Goal: Transaction & Acquisition: Book appointment/travel/reservation

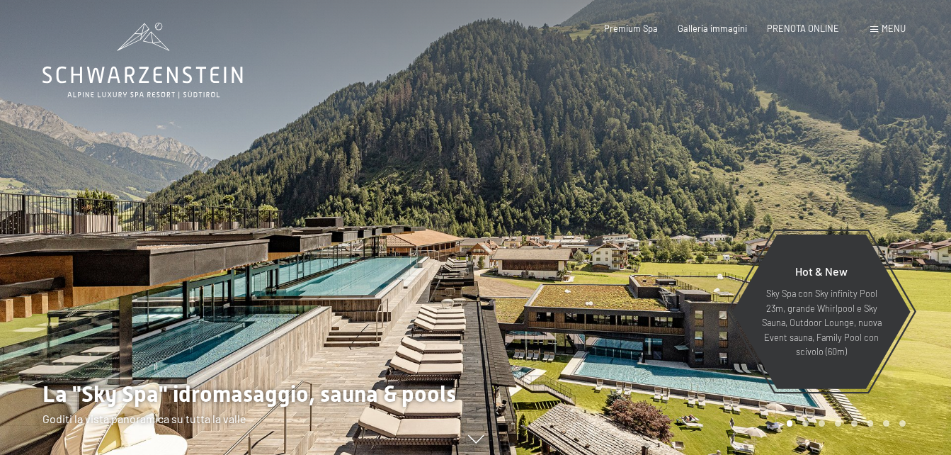
click at [693, 231] on div at bounding box center [714, 230] width 476 height 460
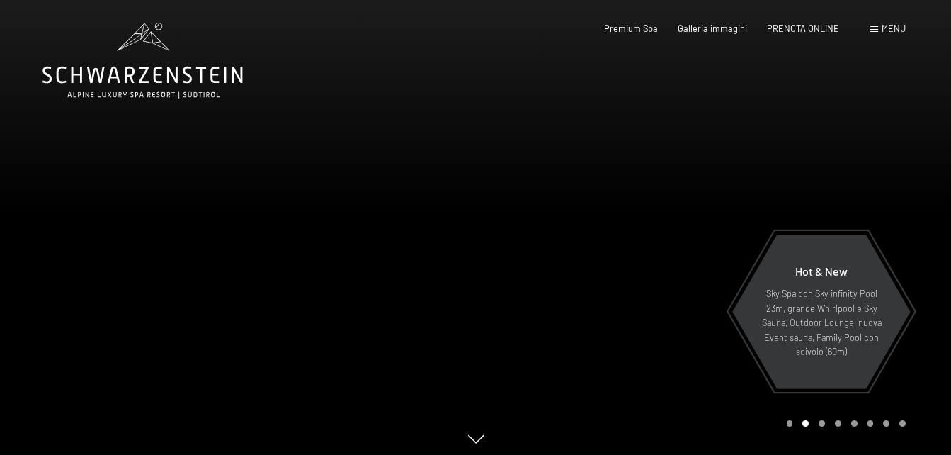
click at [642, 217] on div at bounding box center [714, 230] width 476 height 460
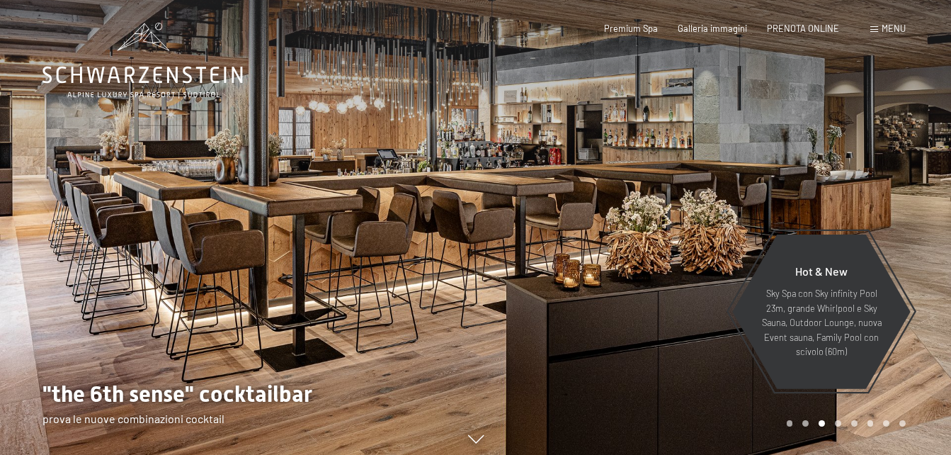
click at [642, 217] on div at bounding box center [714, 230] width 476 height 460
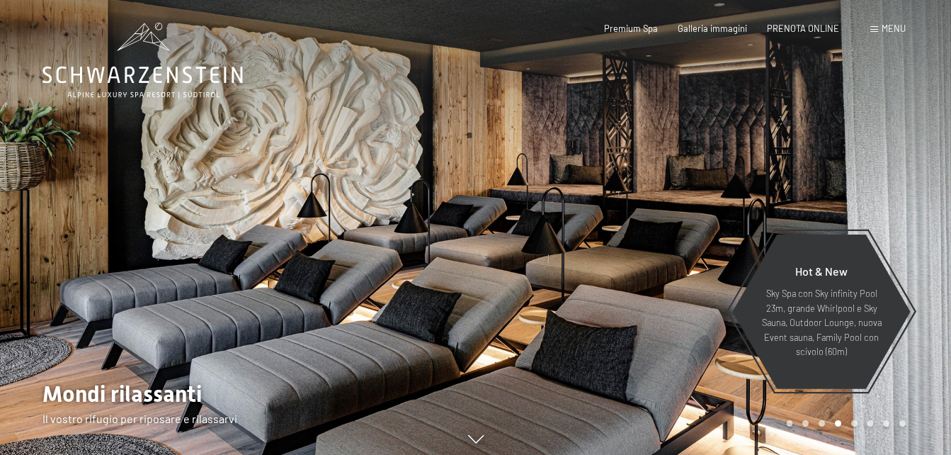
click at [691, 191] on div at bounding box center [714, 230] width 476 height 460
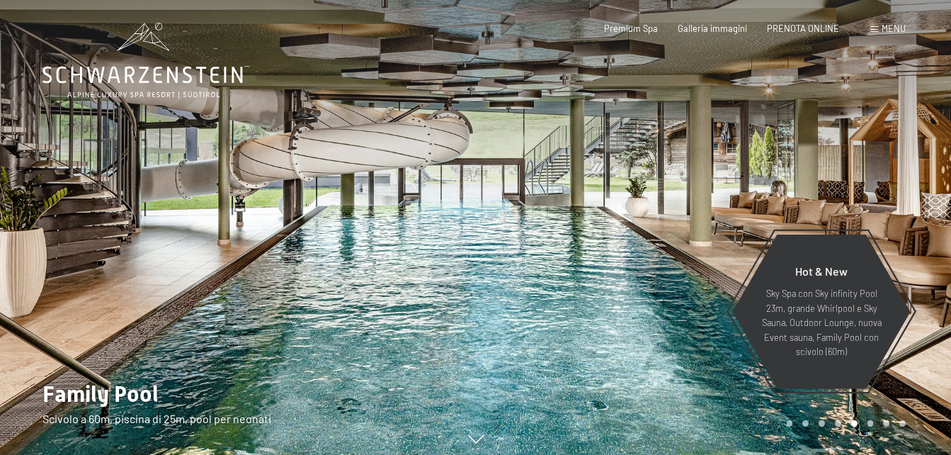
click at [691, 191] on div at bounding box center [714, 230] width 476 height 460
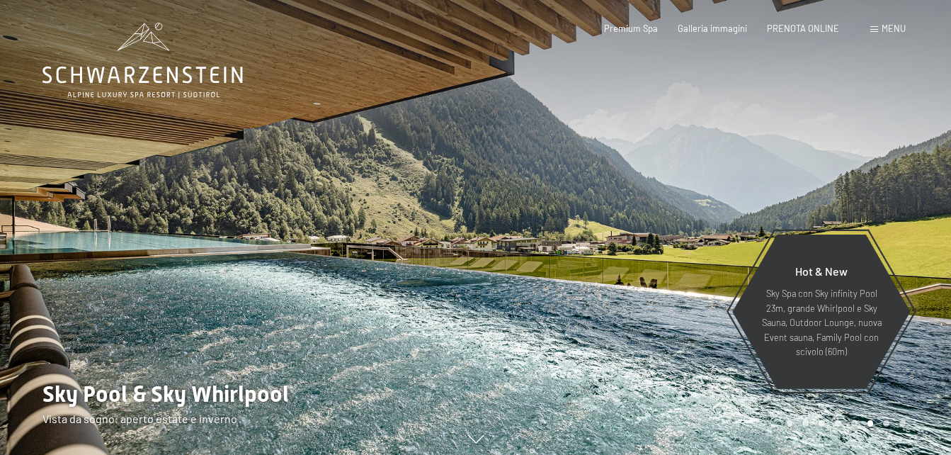
click at [691, 191] on div at bounding box center [714, 230] width 476 height 460
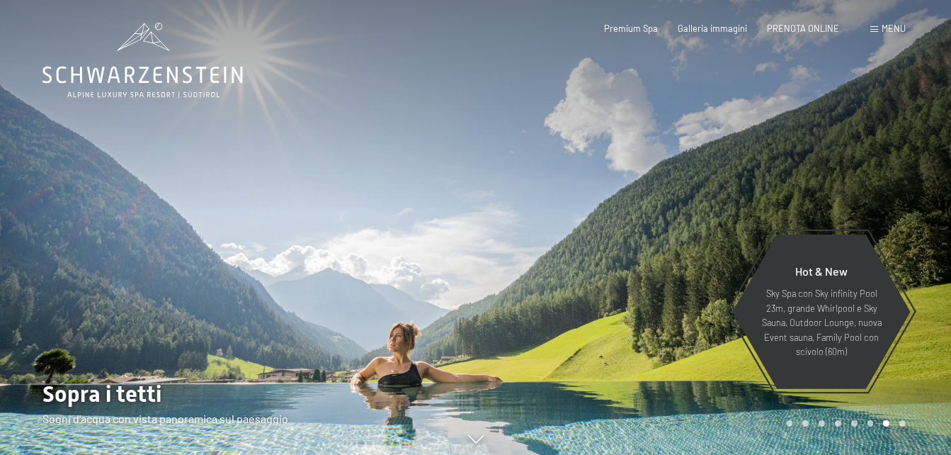
click at [691, 191] on div at bounding box center [714, 230] width 476 height 460
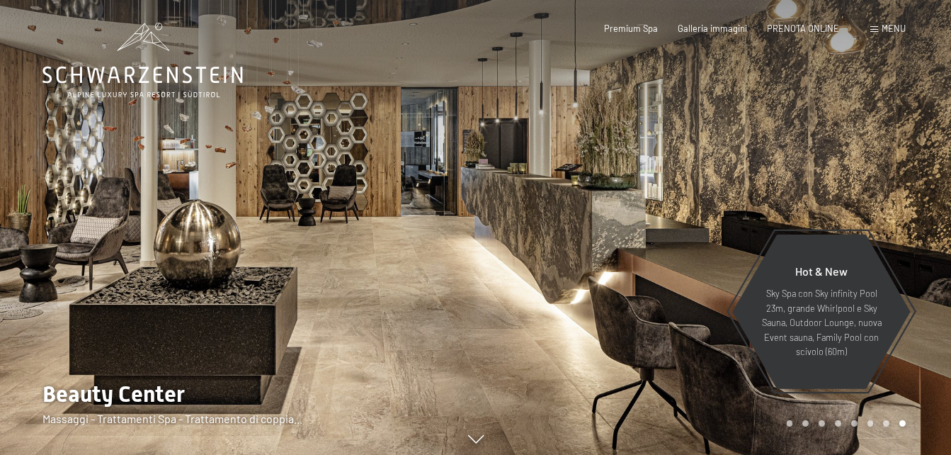
click at [691, 191] on div at bounding box center [714, 230] width 476 height 460
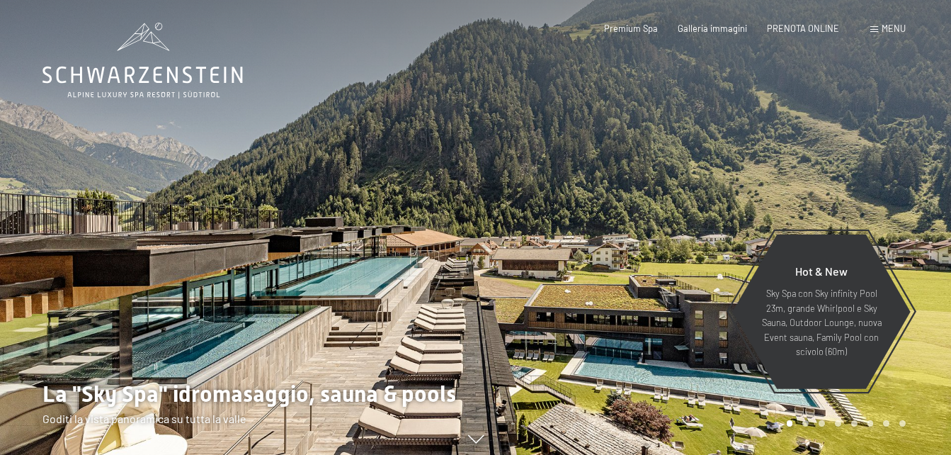
click at [691, 191] on div at bounding box center [714, 230] width 476 height 460
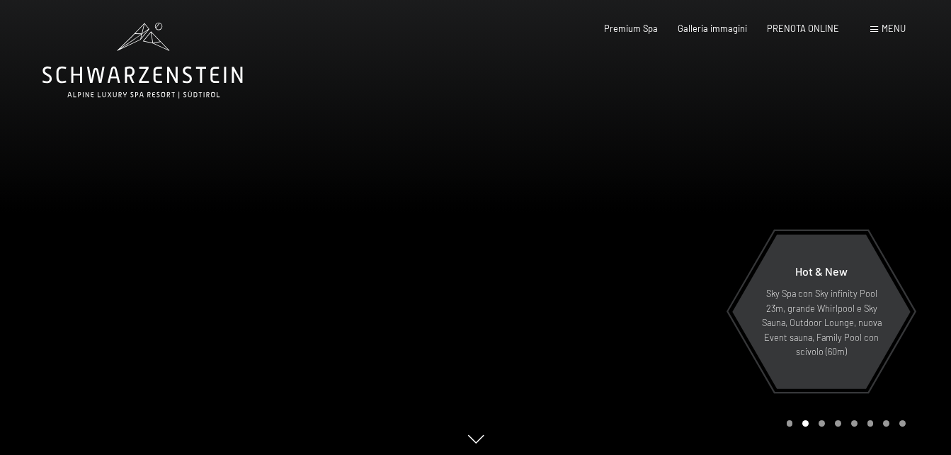
click at [691, 191] on div at bounding box center [714, 230] width 476 height 460
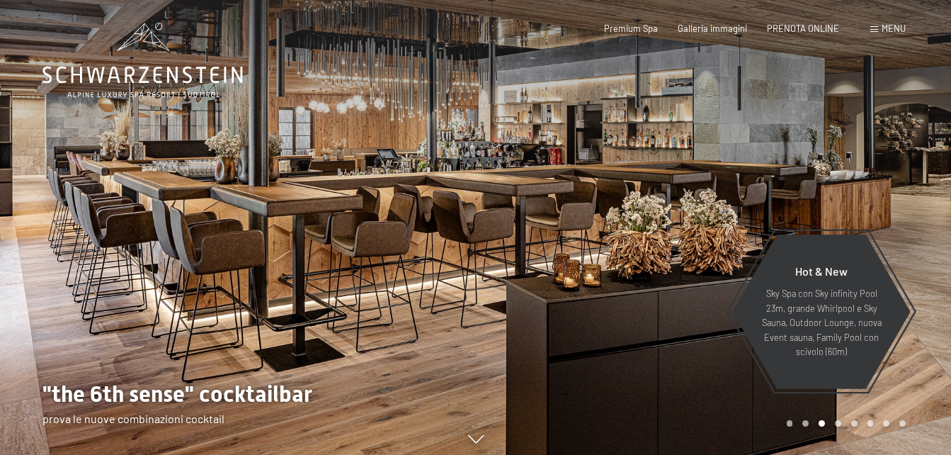
click at [691, 191] on div at bounding box center [714, 230] width 476 height 460
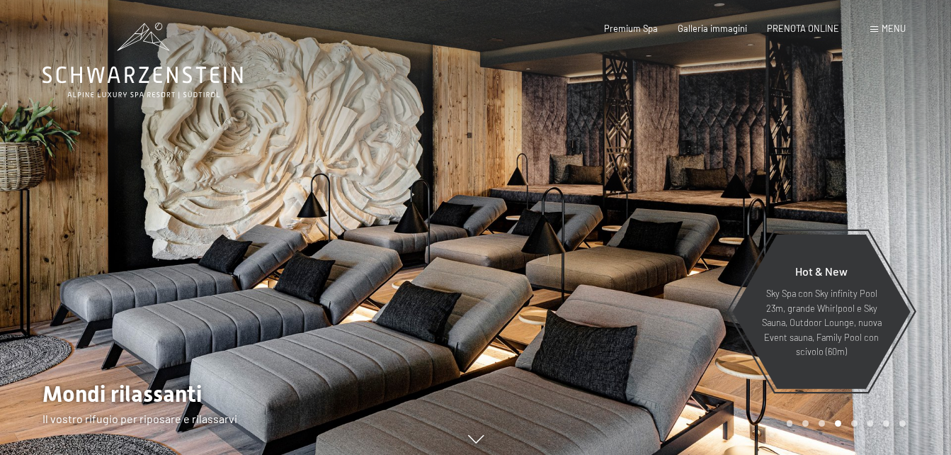
click at [691, 191] on div at bounding box center [714, 230] width 476 height 460
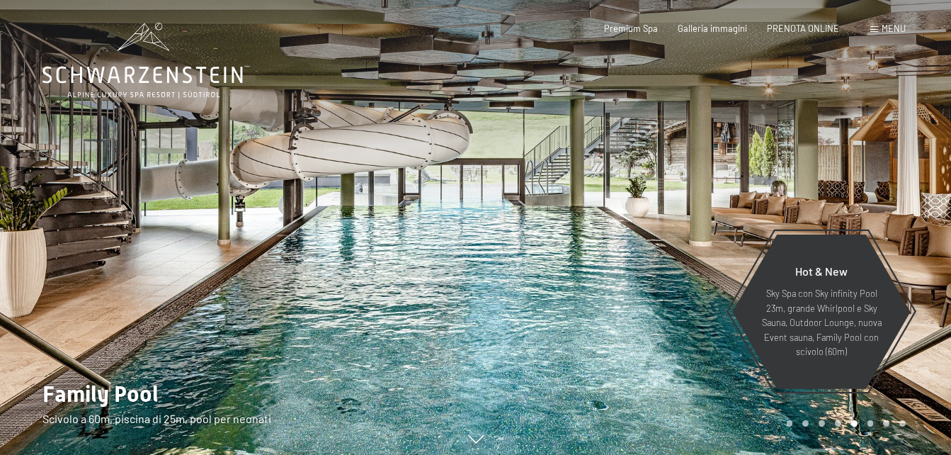
click at [71, 201] on div at bounding box center [238, 230] width 476 height 460
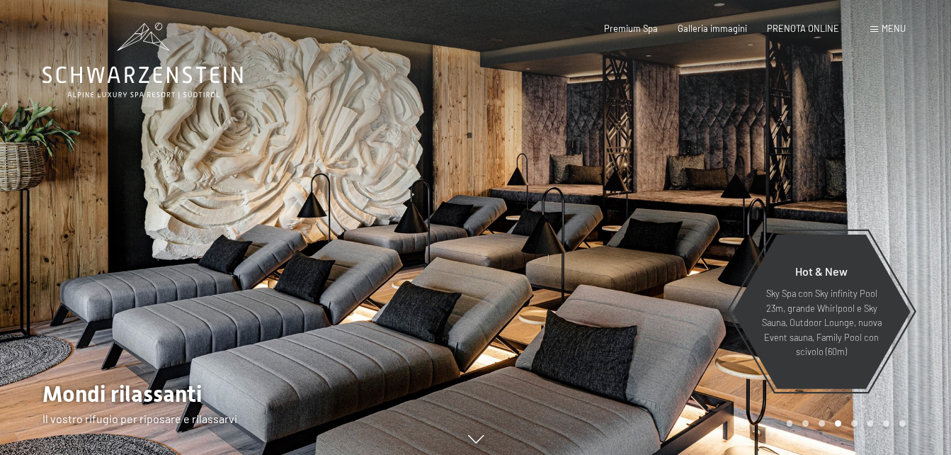
click at [71, 201] on div at bounding box center [238, 230] width 476 height 460
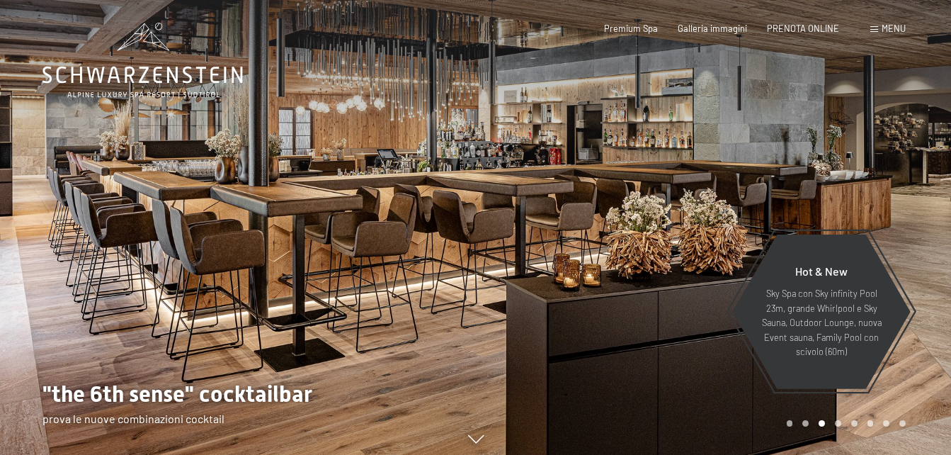
click at [71, 201] on div at bounding box center [238, 230] width 476 height 460
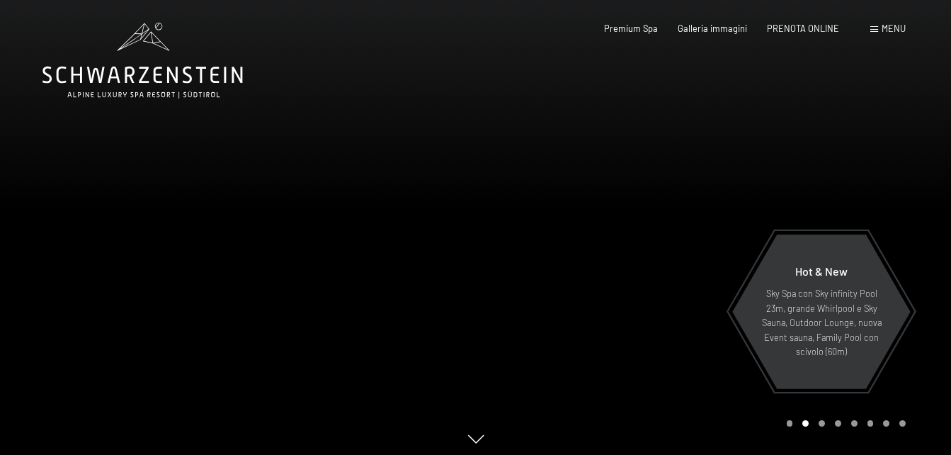
click at [724, 182] on div at bounding box center [714, 230] width 476 height 460
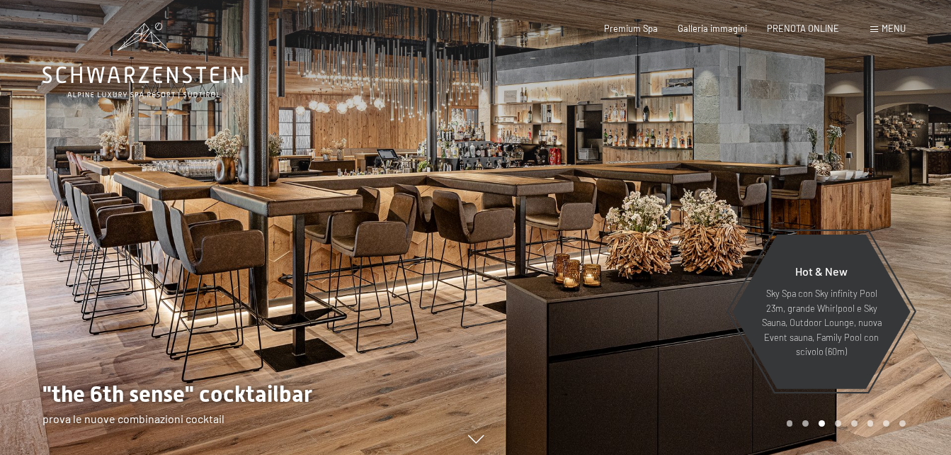
click at [724, 182] on div at bounding box center [714, 230] width 476 height 460
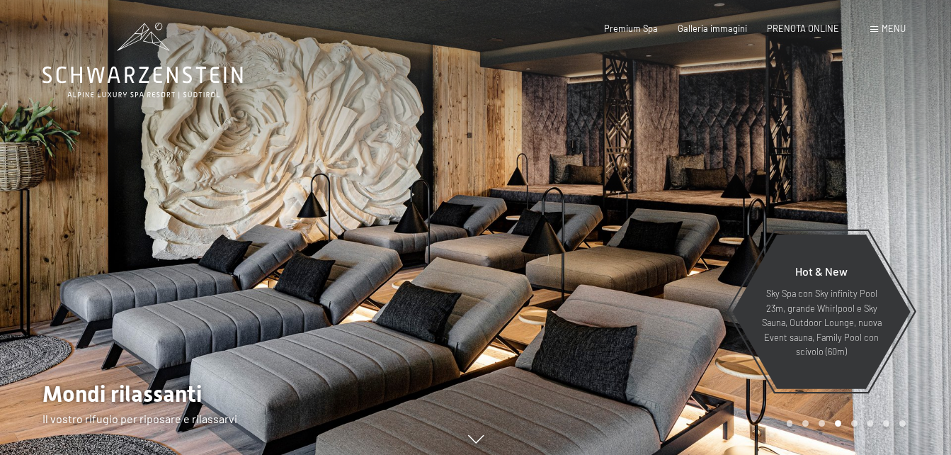
click at [724, 182] on div at bounding box center [714, 230] width 476 height 460
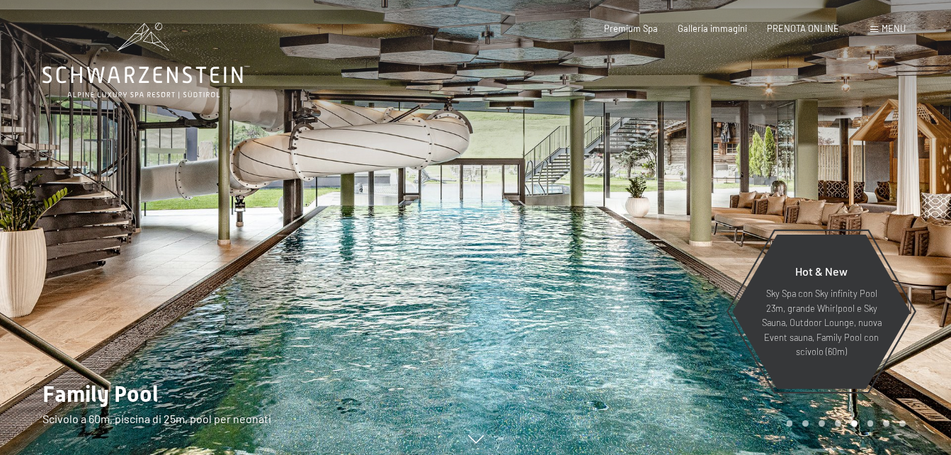
click at [724, 182] on div at bounding box center [714, 230] width 476 height 460
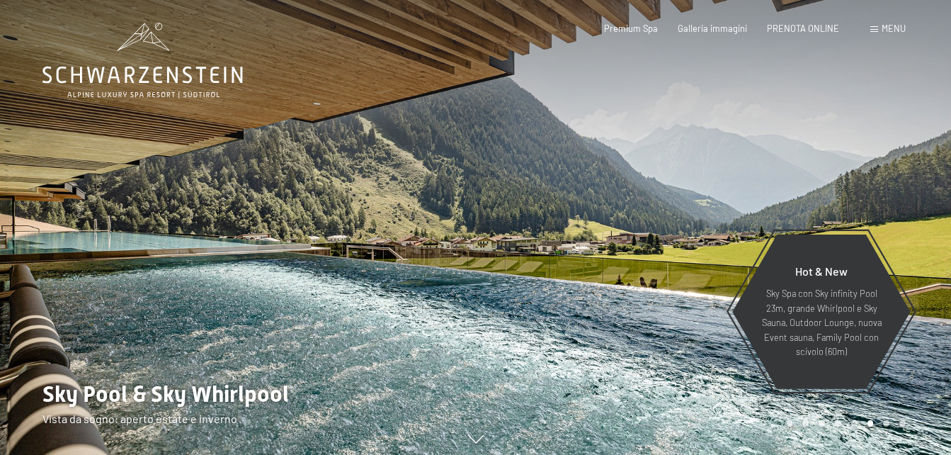
click at [724, 182] on div at bounding box center [714, 230] width 476 height 460
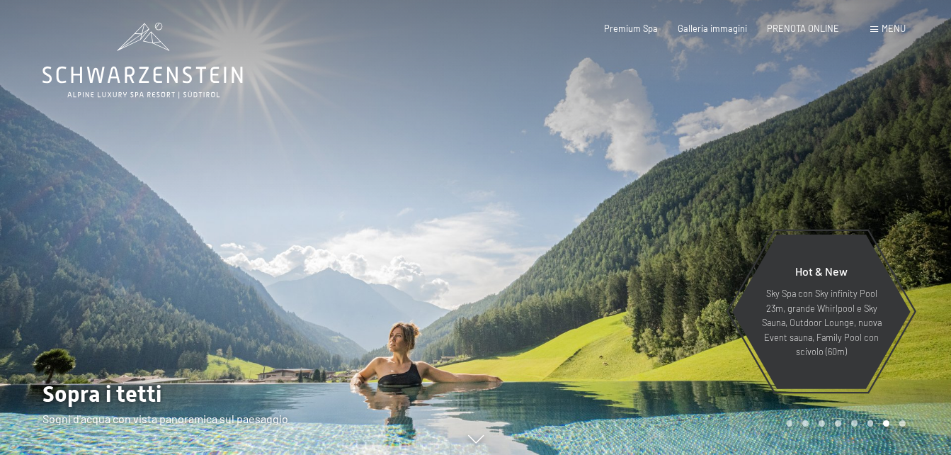
click at [724, 182] on div at bounding box center [714, 230] width 476 height 460
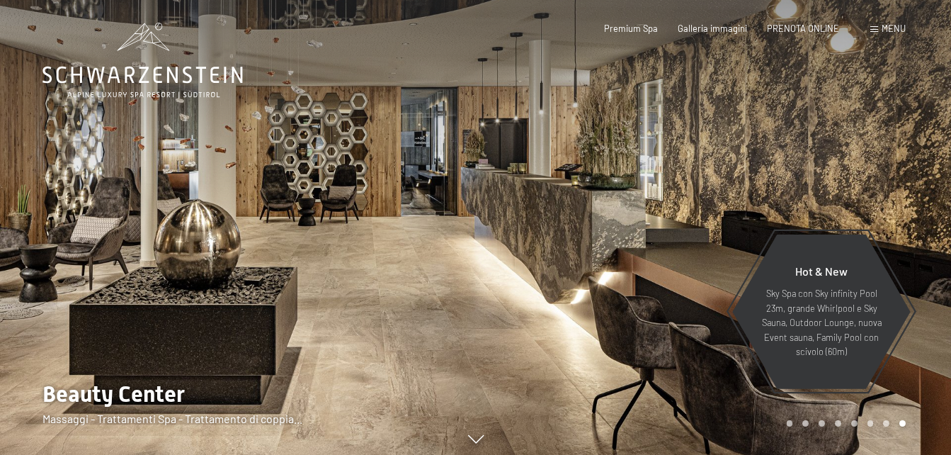
click at [724, 182] on div at bounding box center [714, 230] width 476 height 460
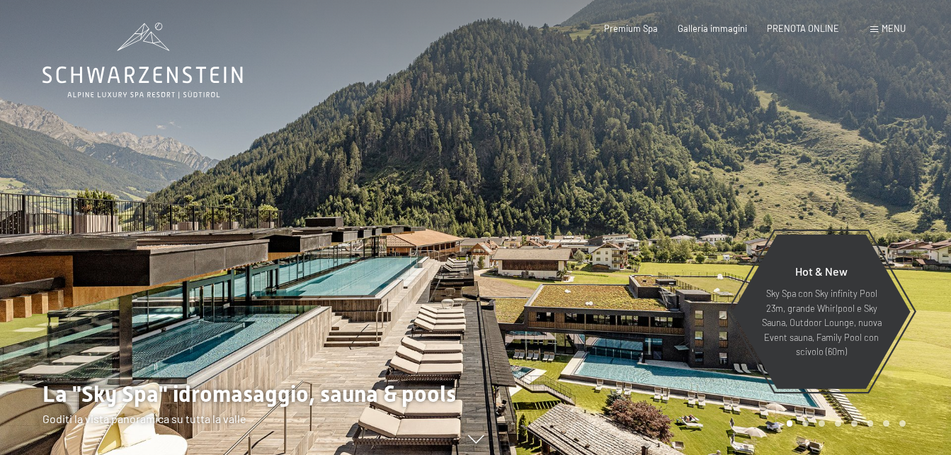
click at [724, 182] on div at bounding box center [714, 230] width 476 height 460
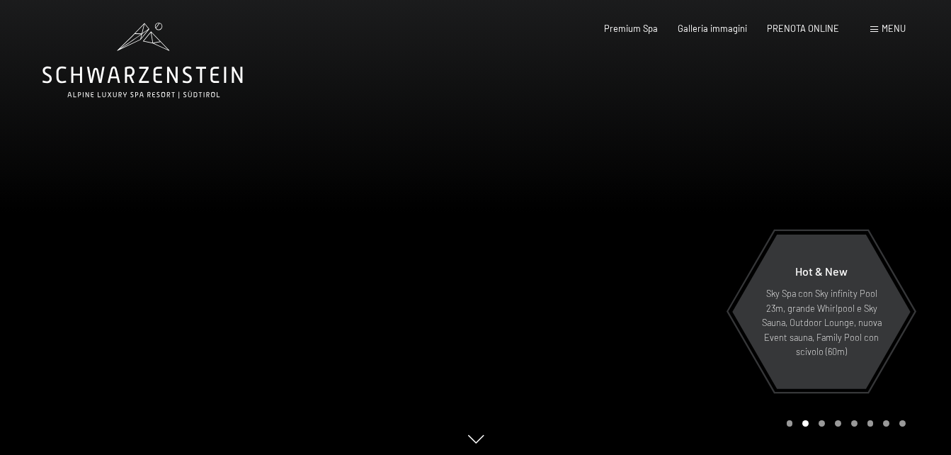
click at [724, 182] on div at bounding box center [714, 230] width 476 height 460
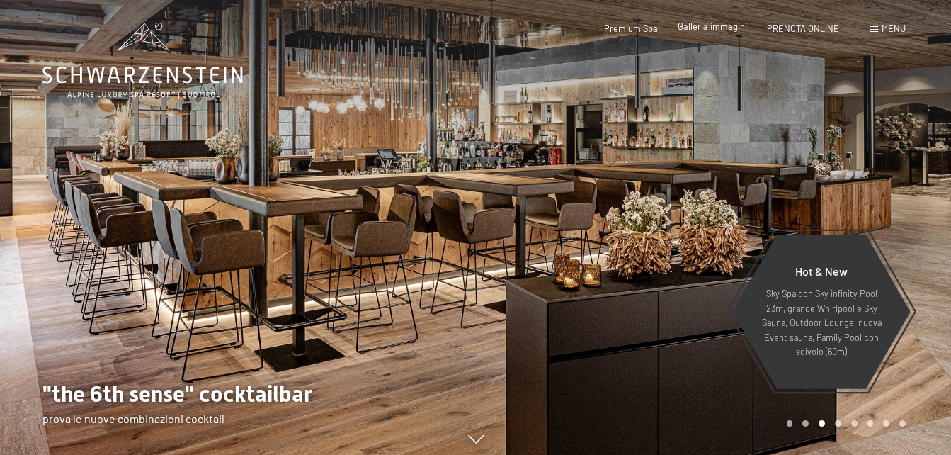
click at [707, 33] on div "Premium Spa Galleria immagini PRENOTA ONLINE" at bounding box center [711, 29] width 295 height 13
click at [710, 25] on span "Galleria immagini" at bounding box center [712, 26] width 69 height 11
click at [885, 29] on span "Menu" at bounding box center [894, 28] width 24 height 11
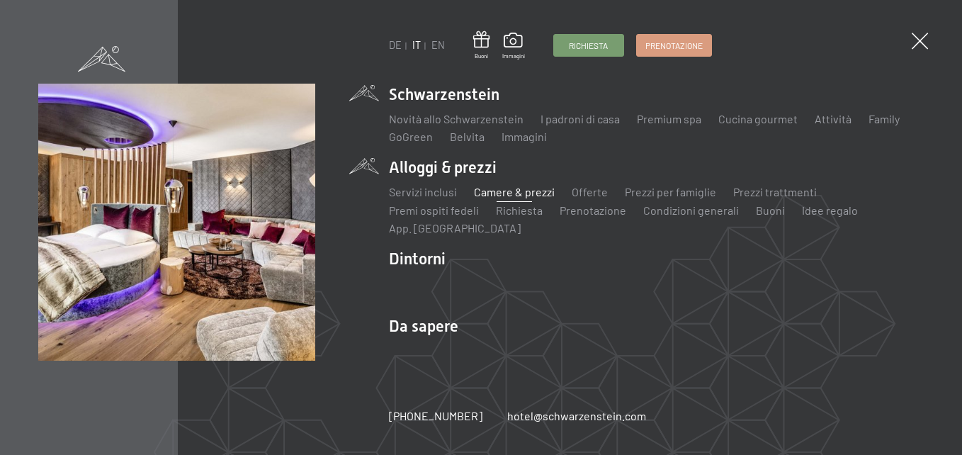
click at [530, 188] on link "Camere & prezzi" at bounding box center [514, 191] width 81 height 13
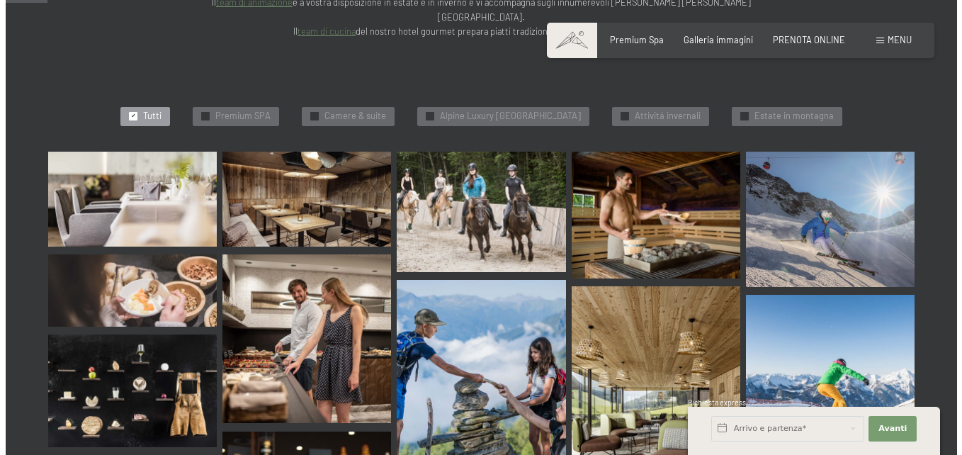
scroll to position [212, 0]
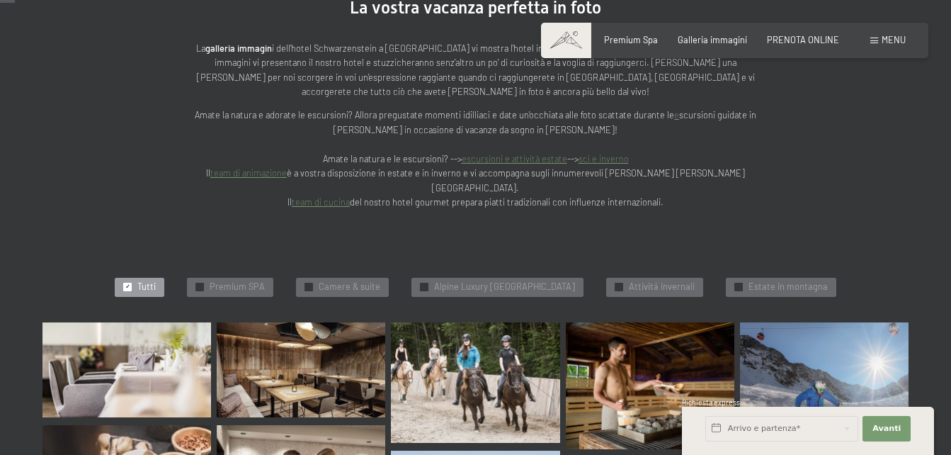
click at [893, 35] on span "Menu" at bounding box center [894, 39] width 24 height 11
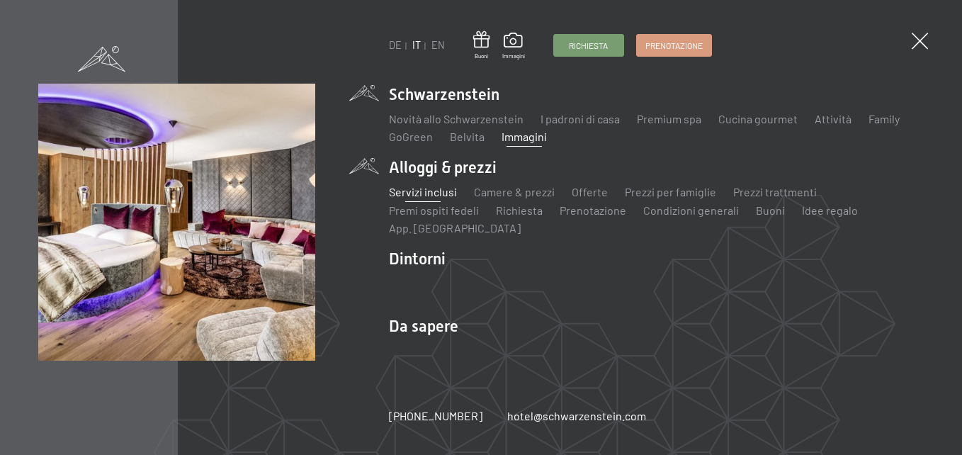
click at [426, 190] on link "Servizi inclusi" at bounding box center [423, 191] width 68 height 13
click at [534, 189] on link "Camere & prezzi" at bounding box center [514, 191] width 81 height 13
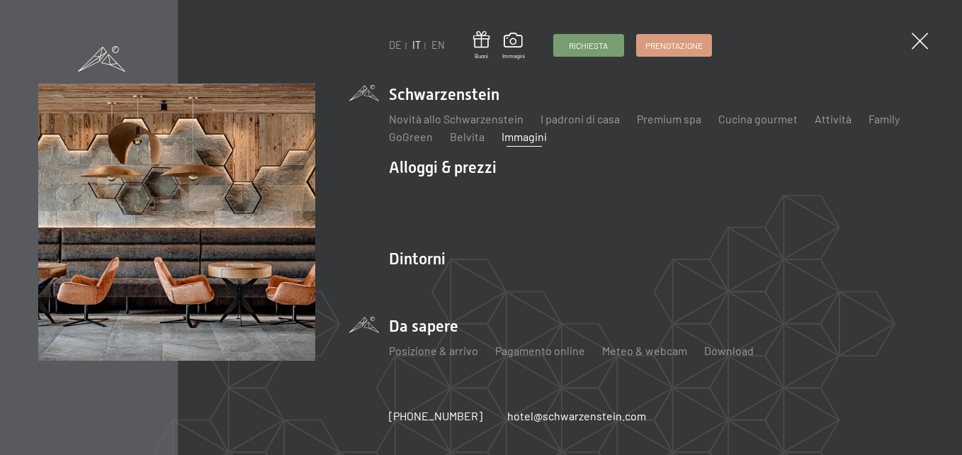
click at [415, 326] on li "Da sapere Posizione & arrivo Pagamento online Meteo & webcam Download" at bounding box center [656, 343] width 535 height 56
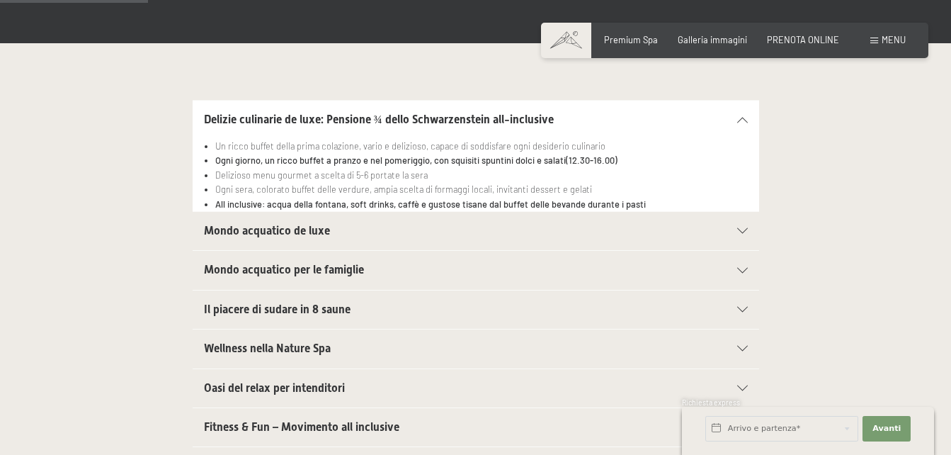
click at [601, 233] on h2 "Mondo acquatico de luxe" at bounding box center [448, 231] width 489 height 16
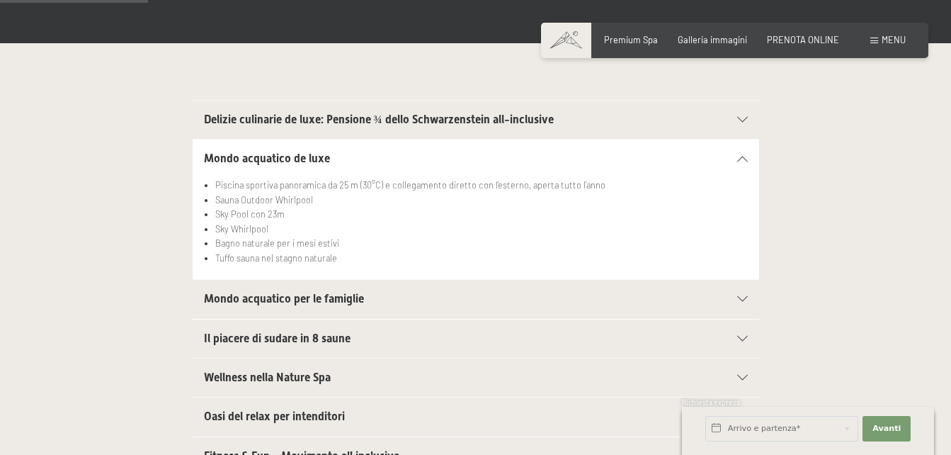
click at [559, 154] on h2 "Mondo acquatico de luxe" at bounding box center [448, 159] width 489 height 16
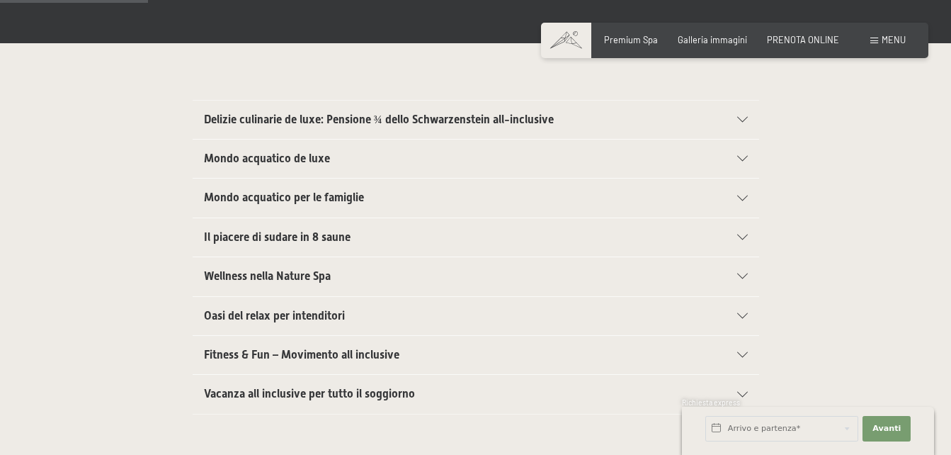
click at [531, 272] on h2 "Wellness nella Nature Spa" at bounding box center [448, 276] width 489 height 16
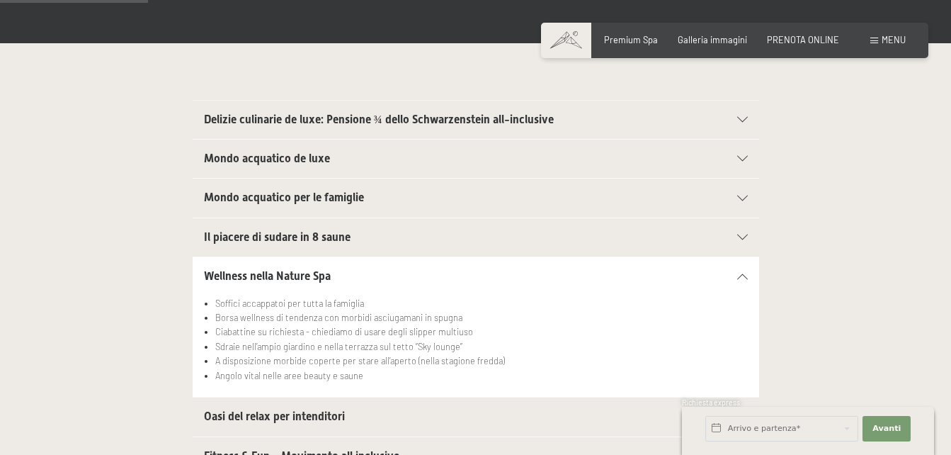
click at [531, 271] on h2 "Wellness nella Nature Spa" at bounding box center [448, 276] width 489 height 16
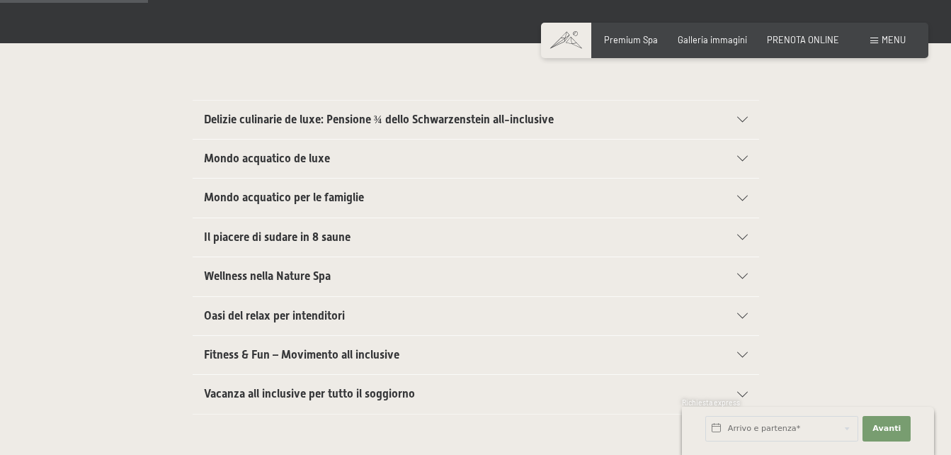
click at [476, 346] on div "Fitness & Fun – Movimento all inclusive" at bounding box center [476, 355] width 544 height 38
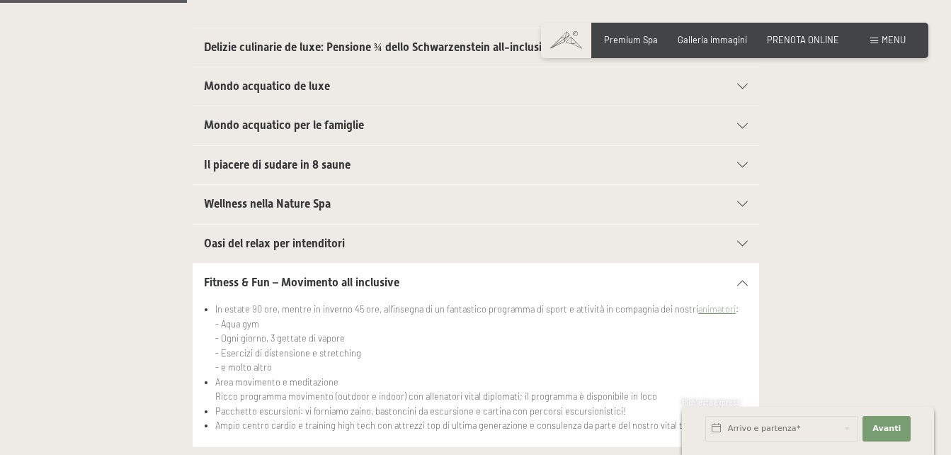
scroll to position [496, 0]
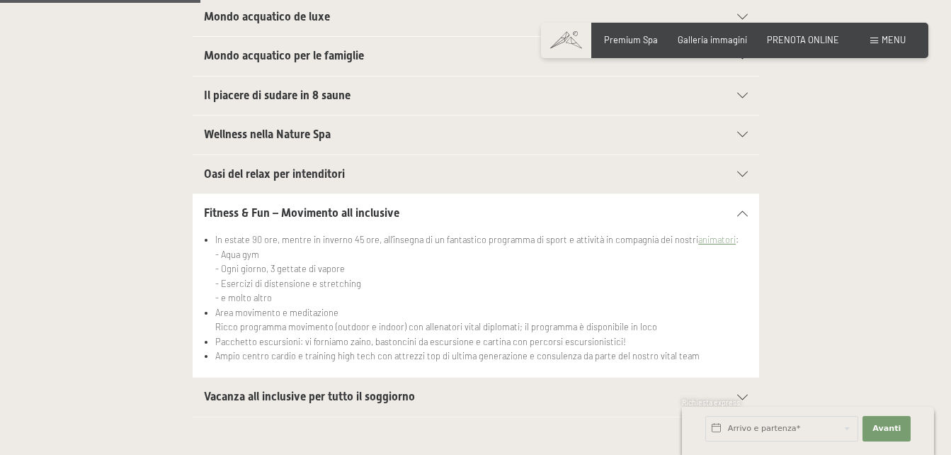
click at [438, 213] on h2 "Fitness & Fun – Movimento all inclusive" at bounding box center [448, 213] width 489 height 16
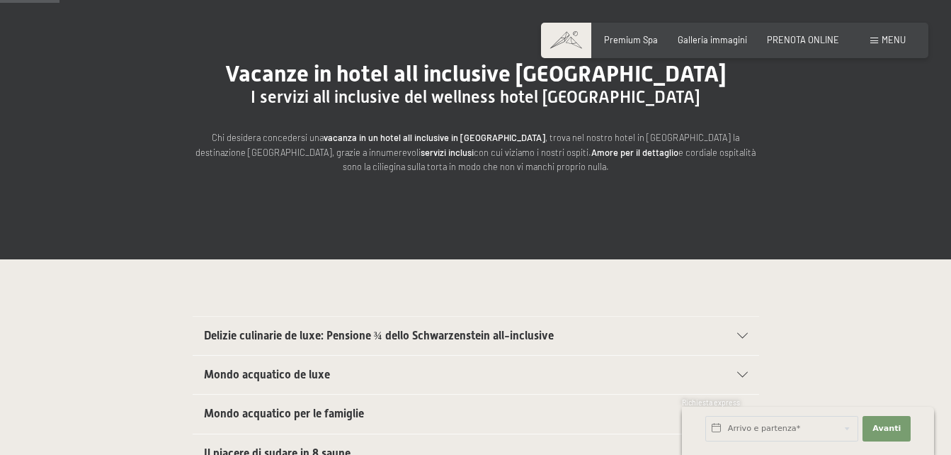
scroll to position [0, 0]
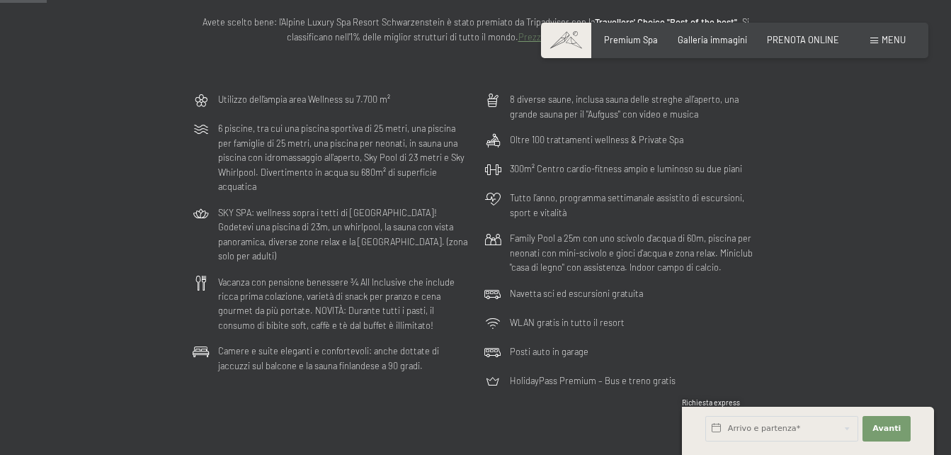
scroll to position [212, 0]
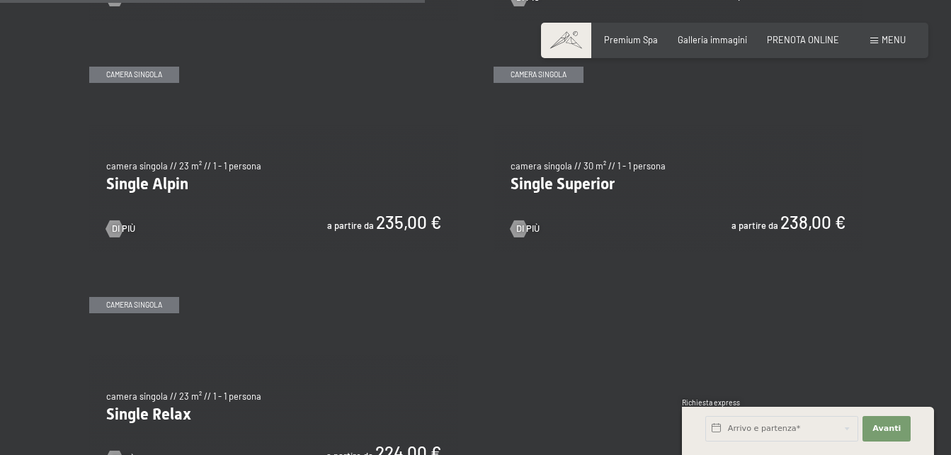
scroll to position [1629, 0]
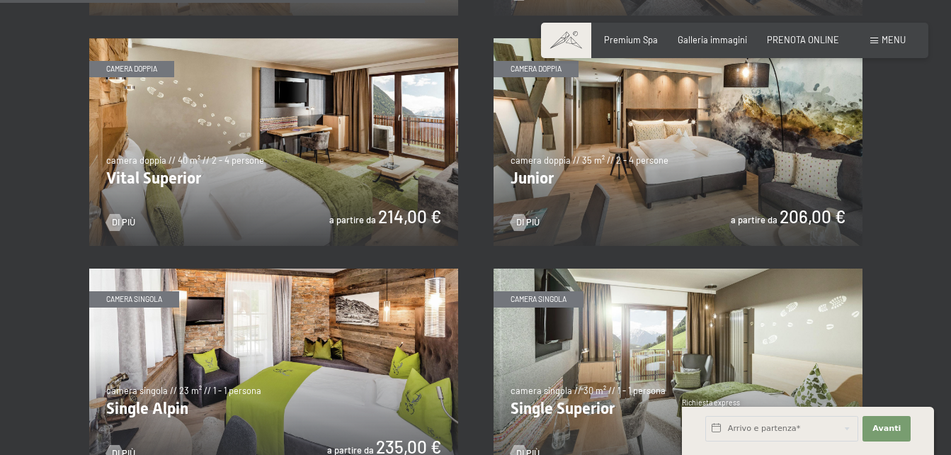
click at [671, 176] on img at bounding box center [678, 141] width 369 height 207
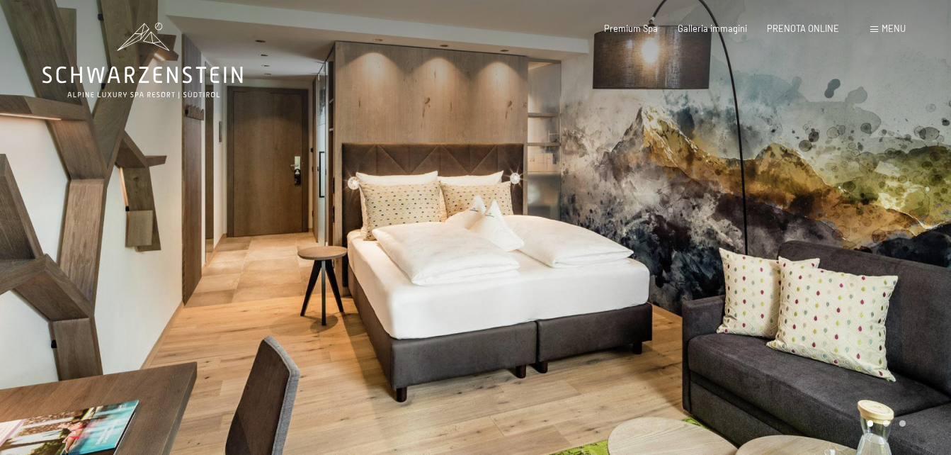
click at [844, 178] on div at bounding box center [714, 230] width 476 height 460
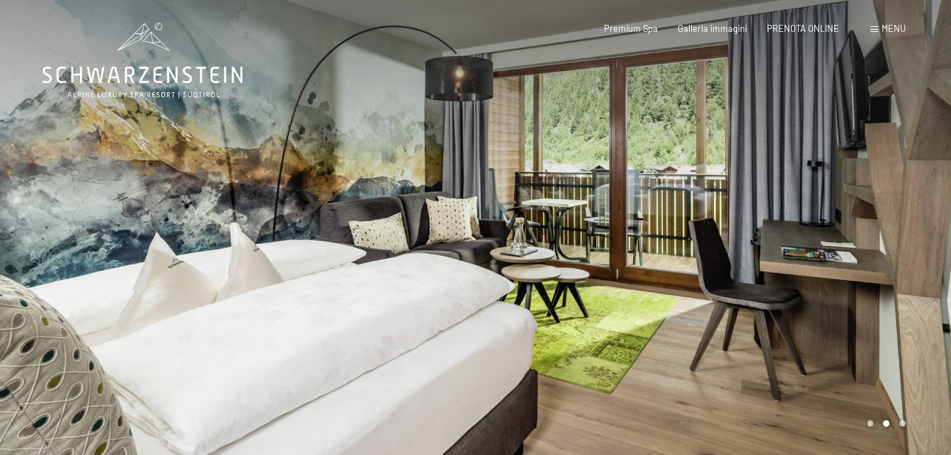
click at [844, 178] on div at bounding box center [714, 230] width 476 height 460
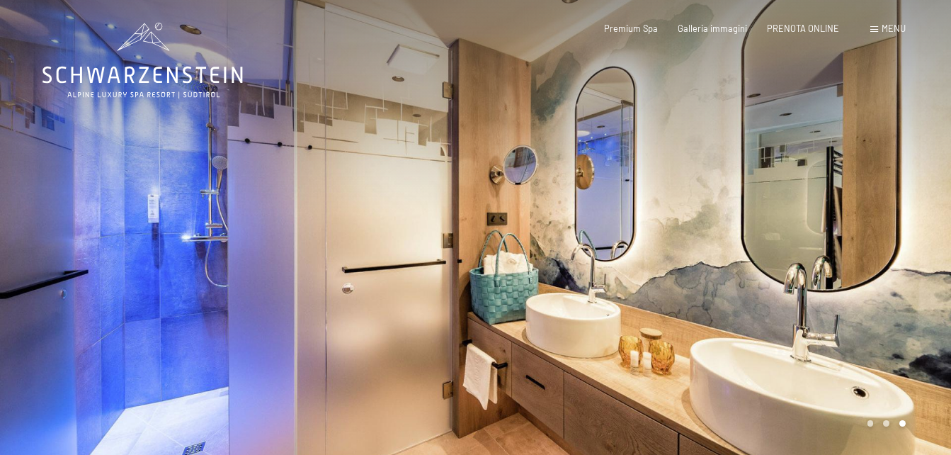
click at [844, 178] on div at bounding box center [714, 230] width 476 height 460
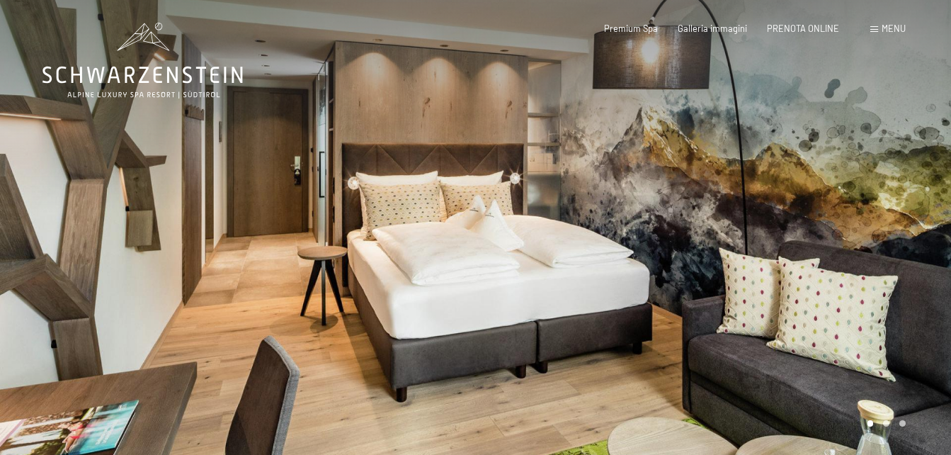
click at [844, 178] on div at bounding box center [714, 230] width 476 height 460
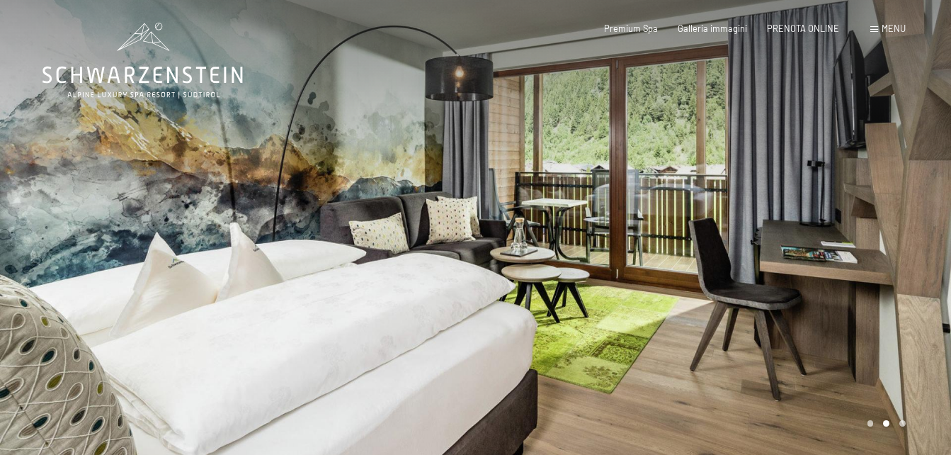
click at [844, 178] on div at bounding box center [714, 230] width 476 height 460
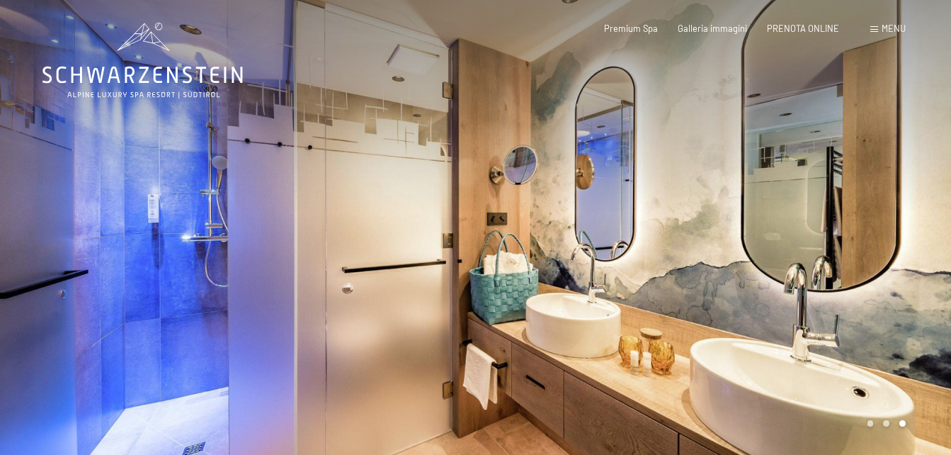
click at [844, 178] on div at bounding box center [714, 230] width 476 height 460
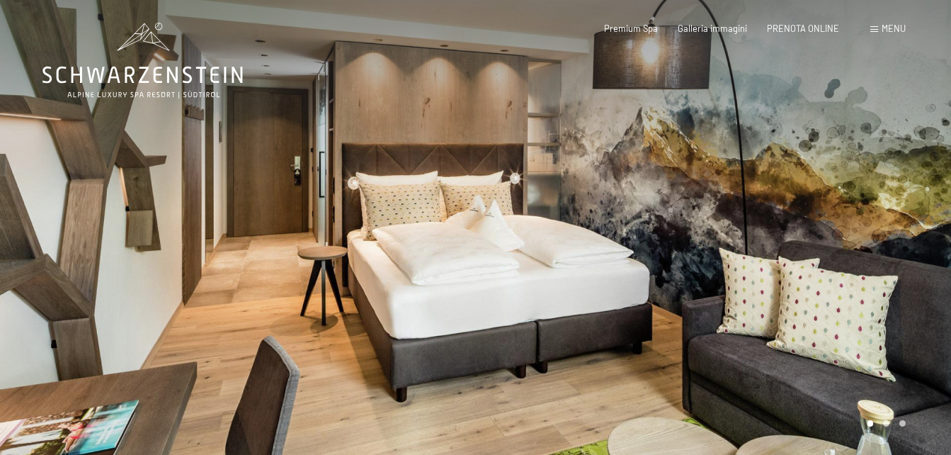
click at [844, 178] on div at bounding box center [714, 230] width 476 height 460
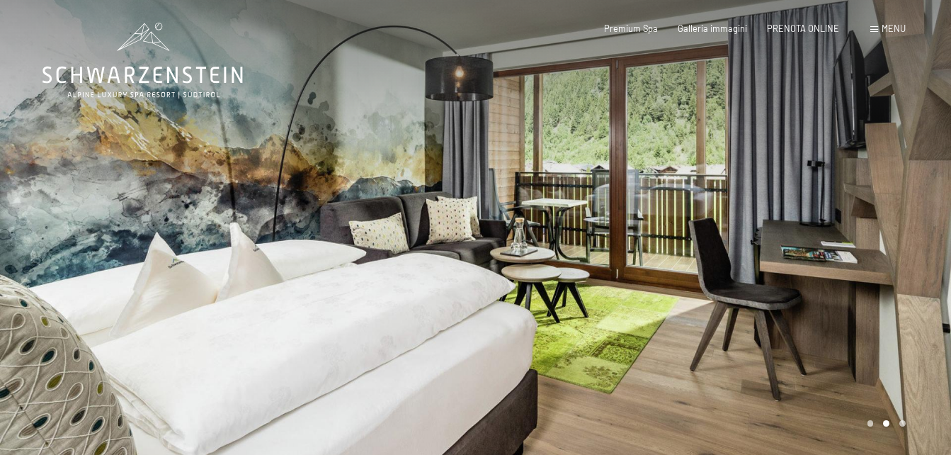
click at [844, 178] on div at bounding box center [714, 230] width 476 height 460
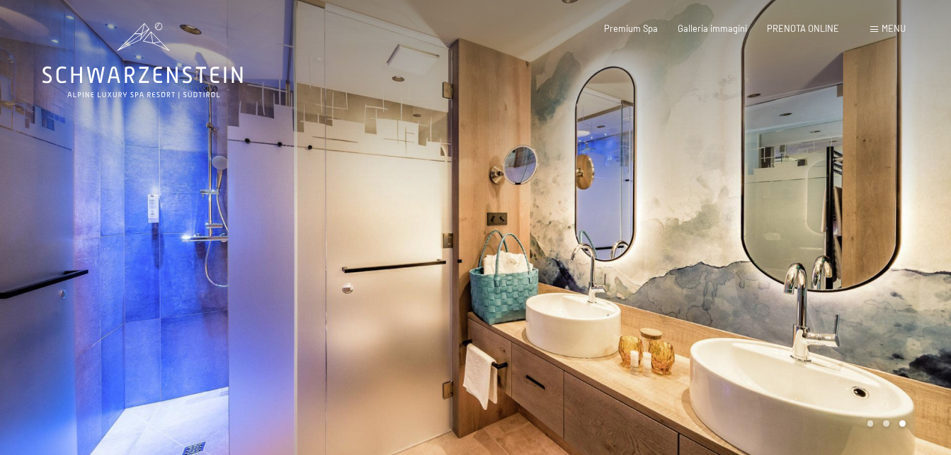
click at [844, 178] on div at bounding box center [714, 230] width 476 height 460
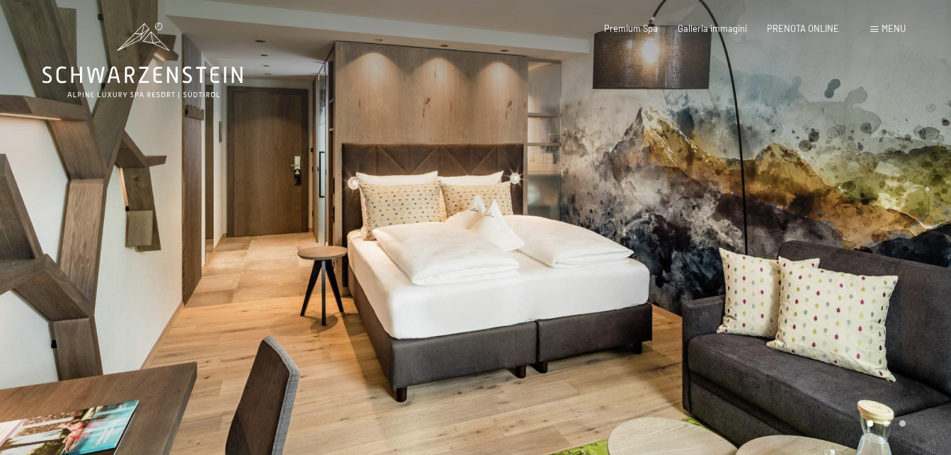
click at [844, 178] on div at bounding box center [714, 230] width 476 height 460
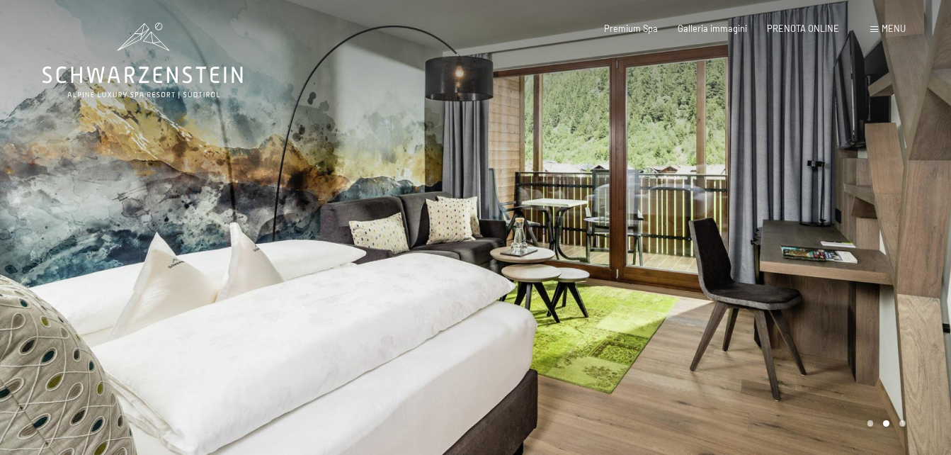
click at [844, 178] on div at bounding box center [714, 230] width 476 height 460
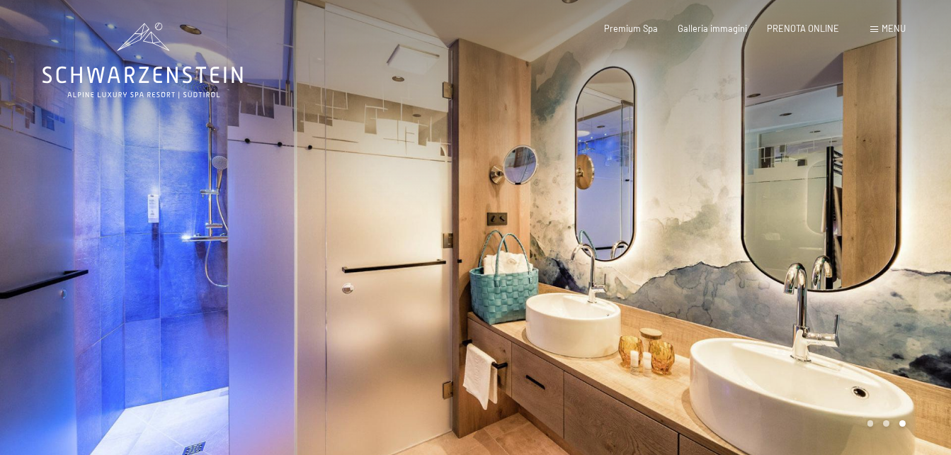
click at [844, 178] on div at bounding box center [714, 230] width 476 height 460
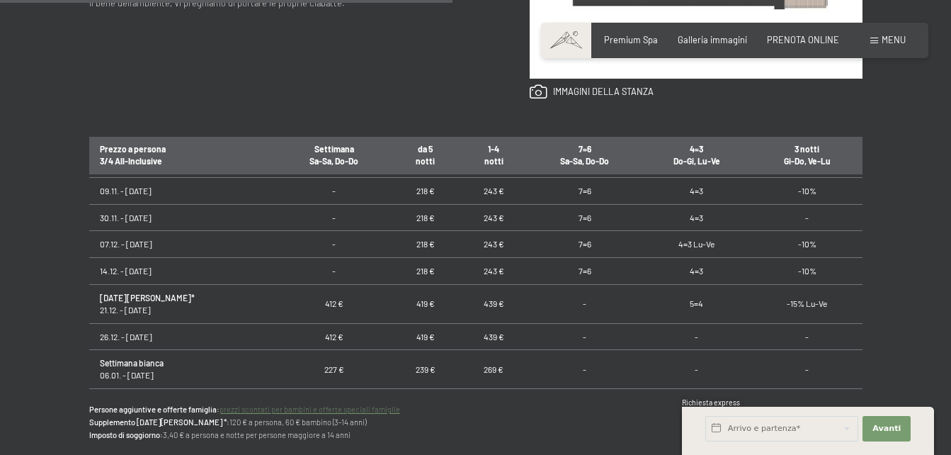
scroll to position [354, 0]
